Goal: Navigation & Orientation: Find specific page/section

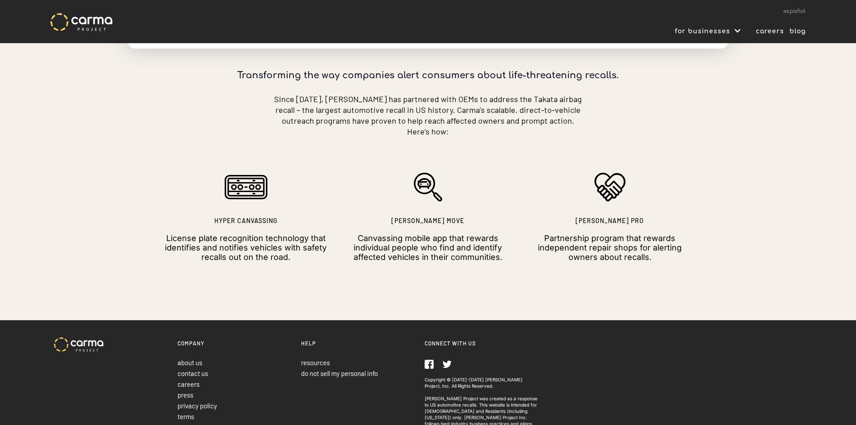
scroll to position [337, 0]
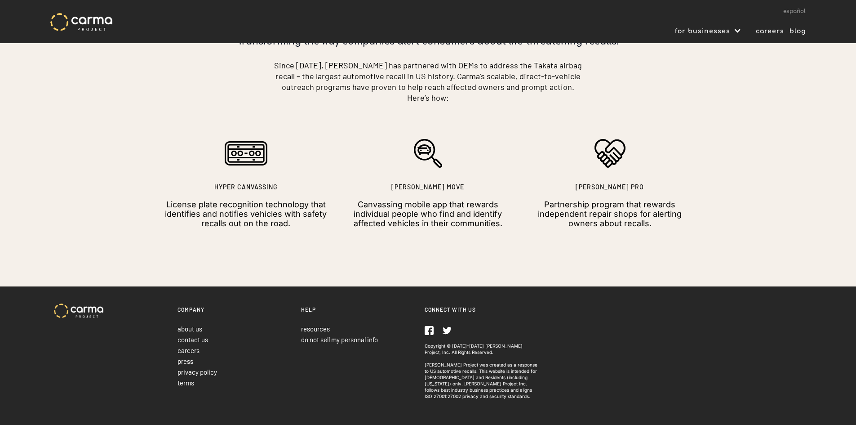
click at [197, 325] on link "about us" at bounding box center [190, 329] width 25 height 8
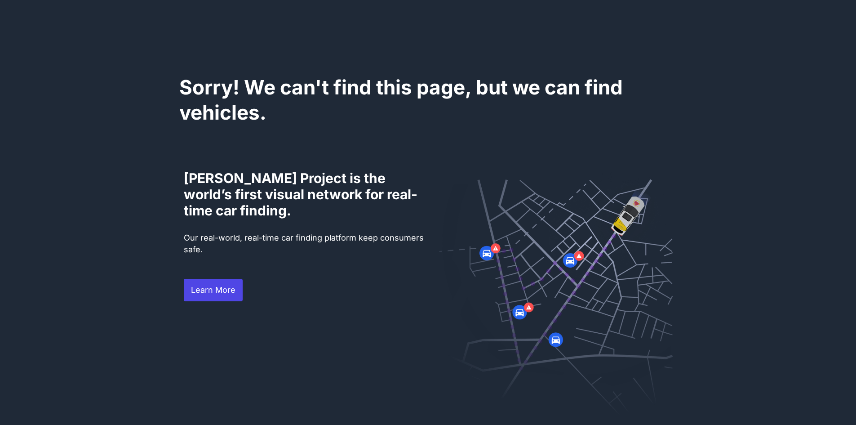
scroll to position [521, 0]
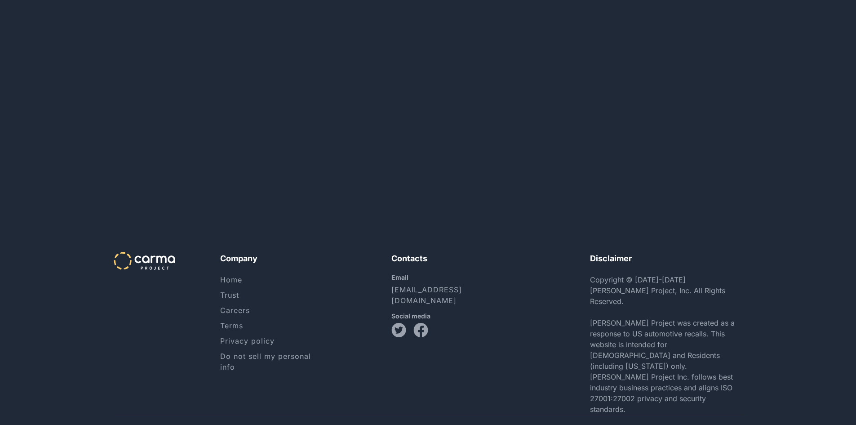
click at [240, 281] on link "Home" at bounding box center [231, 279] width 22 height 9
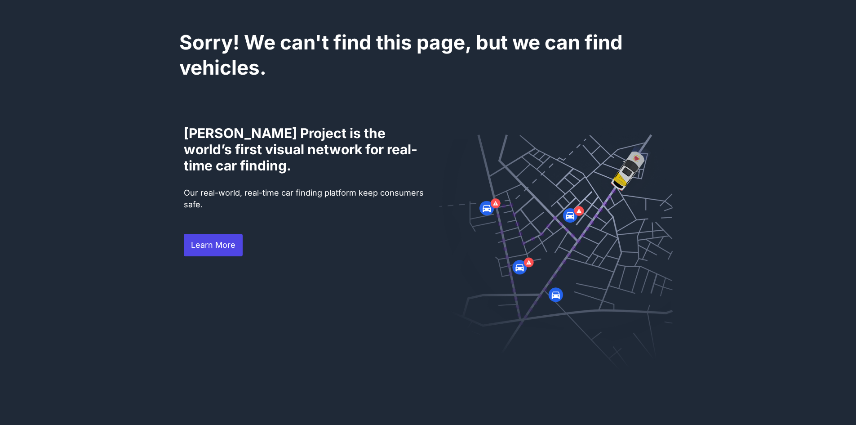
scroll to position [0, 0]
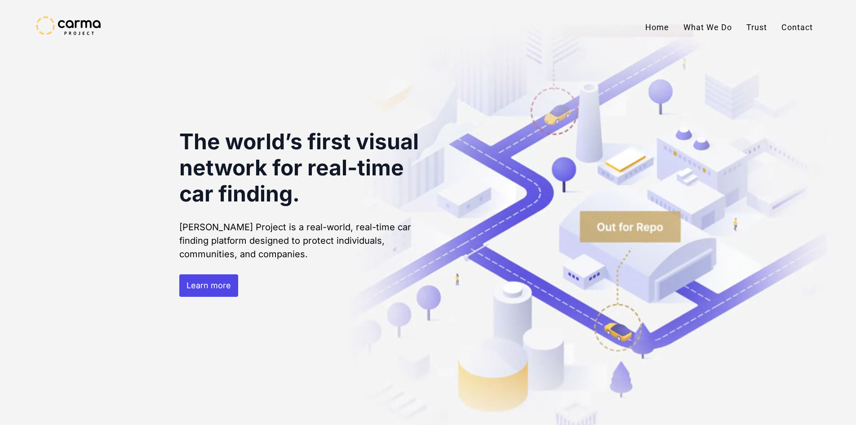
click at [400, 70] on div at bounding box center [428, 212] width 856 height 425
